Goal: Task Accomplishment & Management: Complete application form

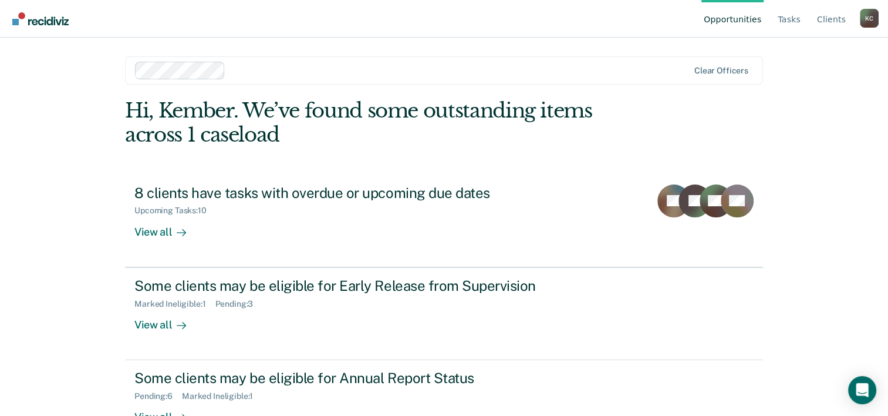
scroll to position [36, 0]
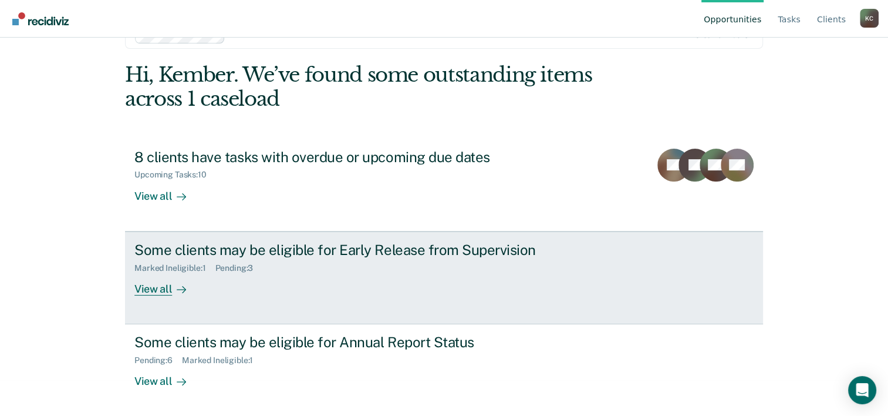
click at [723, 291] on link "Some clients may be eligible for Early Release from Supervision Marked Ineligib…" at bounding box center [444, 277] width 638 height 93
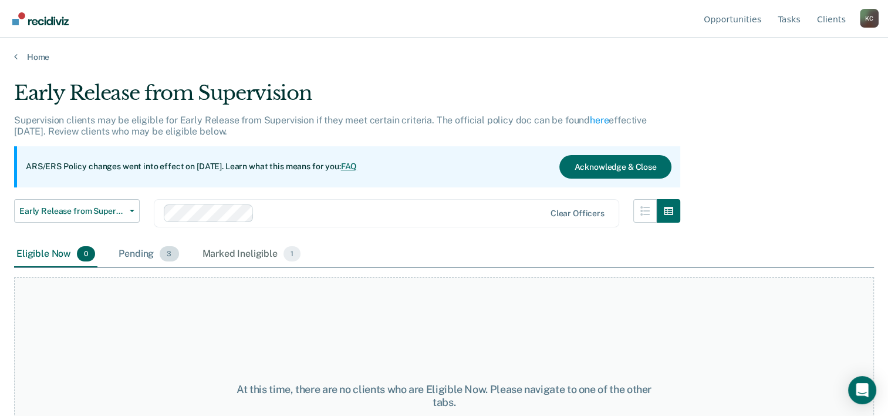
click at [150, 258] on div "Pending 3" at bounding box center [148, 254] width 65 height 26
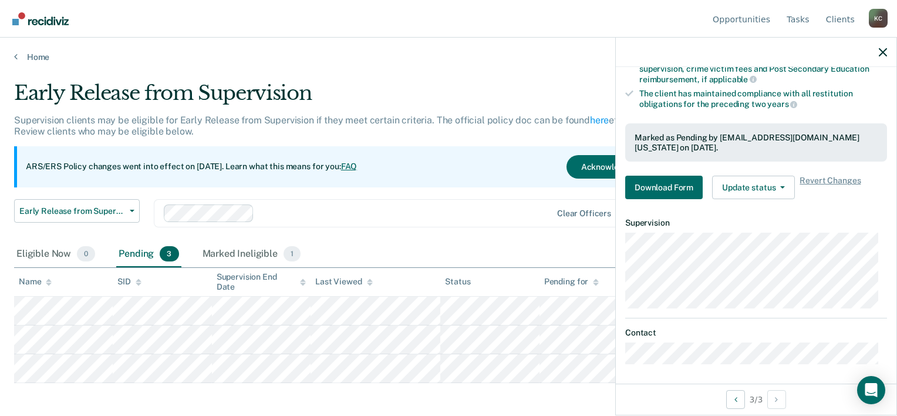
scroll to position [246, 0]
click at [772, 183] on button "Update status" at bounding box center [753, 186] width 83 height 23
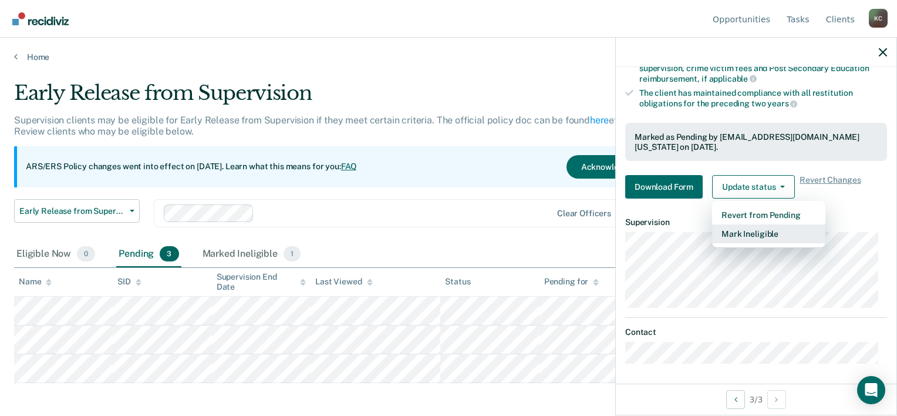
click at [778, 228] on button "Mark Ineligible" at bounding box center [768, 233] width 113 height 19
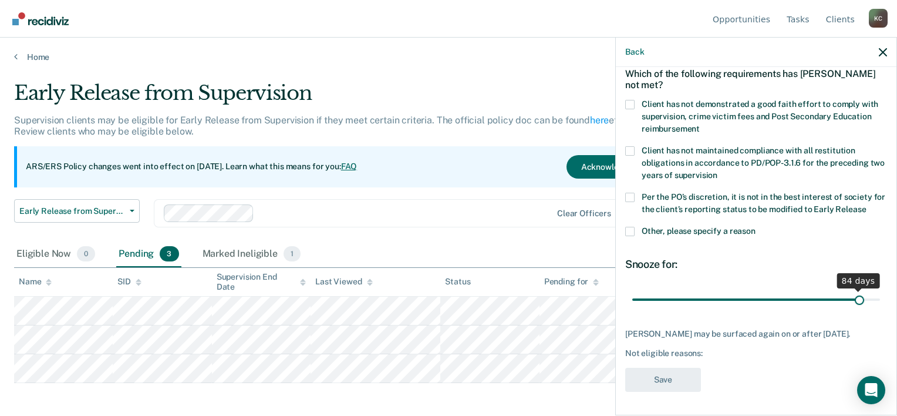
scroll to position [55, 0]
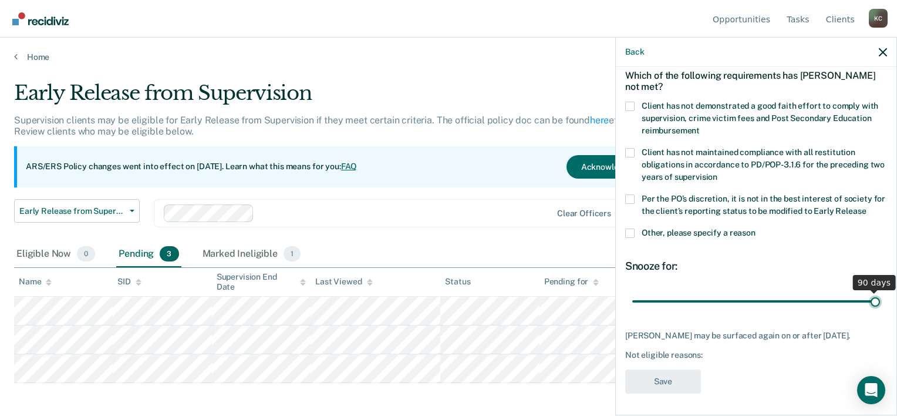
drag, startPoint x: 712, startPoint y: 291, endPoint x: 877, endPoint y: 292, distance: 165.5
type input "90"
click at [877, 292] on input "range" at bounding box center [756, 301] width 248 height 21
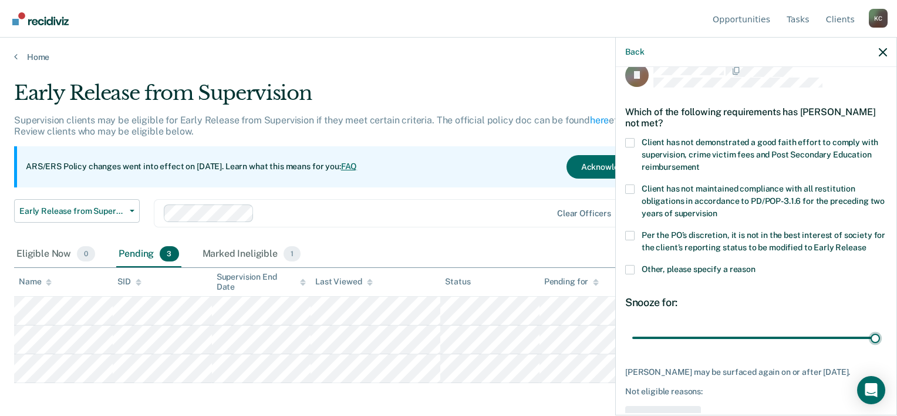
scroll to position [0, 0]
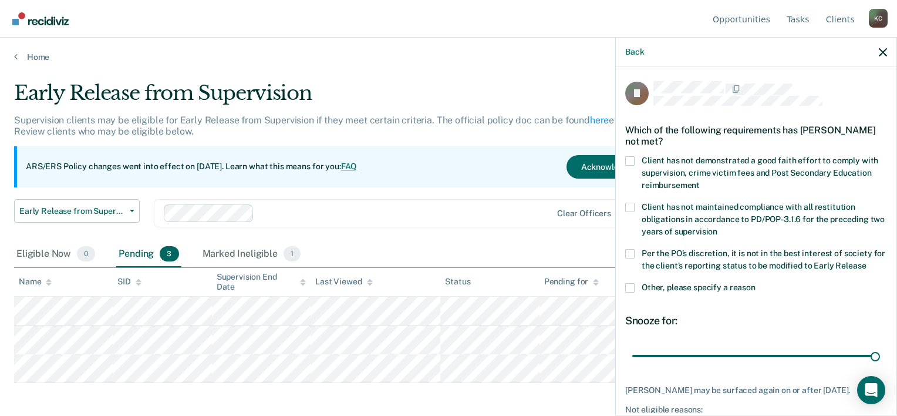
click at [632, 158] on span at bounding box center [629, 160] width 9 height 9
click at [700, 181] on input "Client has not demonstrated a good faith effort to comply with supervision, cri…" at bounding box center [700, 181] width 0 height 0
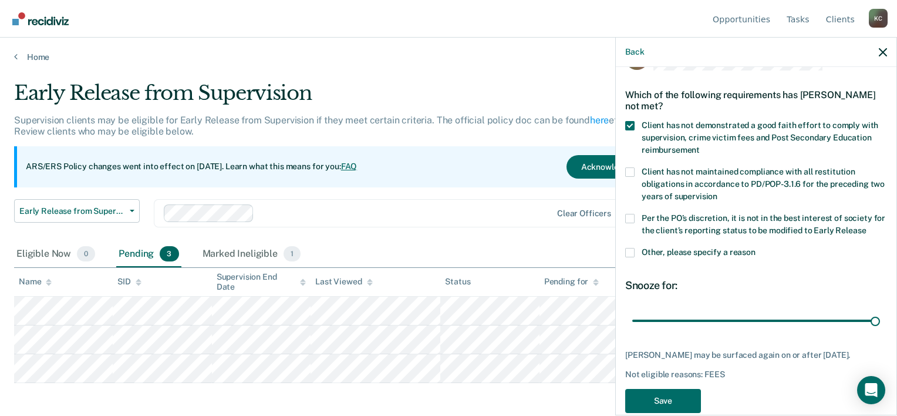
scroll to position [55, 0]
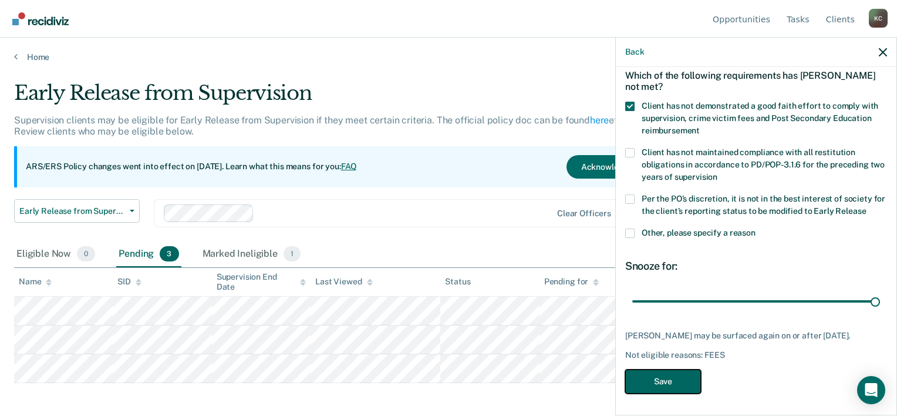
click at [664, 386] on button "Save" at bounding box center [663, 381] width 76 height 24
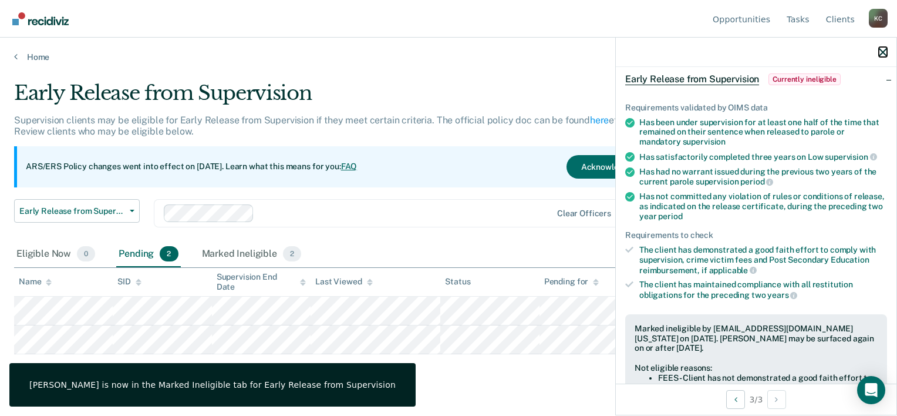
click at [883, 52] on icon "button" at bounding box center [883, 52] width 8 height 8
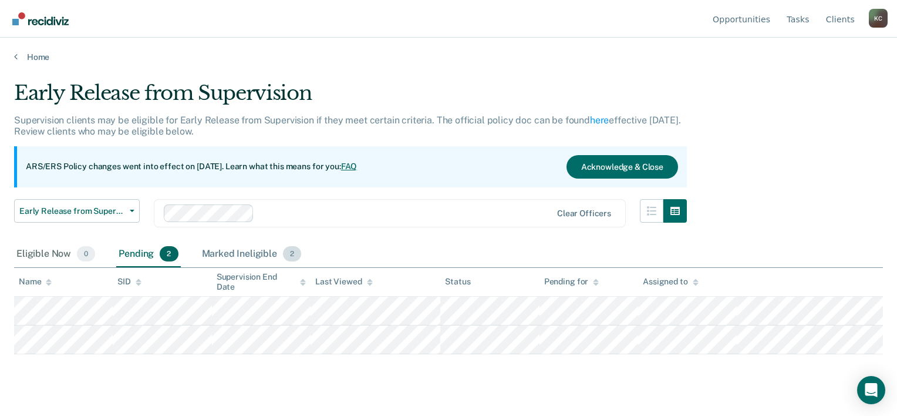
click at [237, 259] on div "Marked Ineligible 2" at bounding box center [252, 254] width 104 height 26
click at [130, 248] on div "Pending 2" at bounding box center [148, 254] width 64 height 26
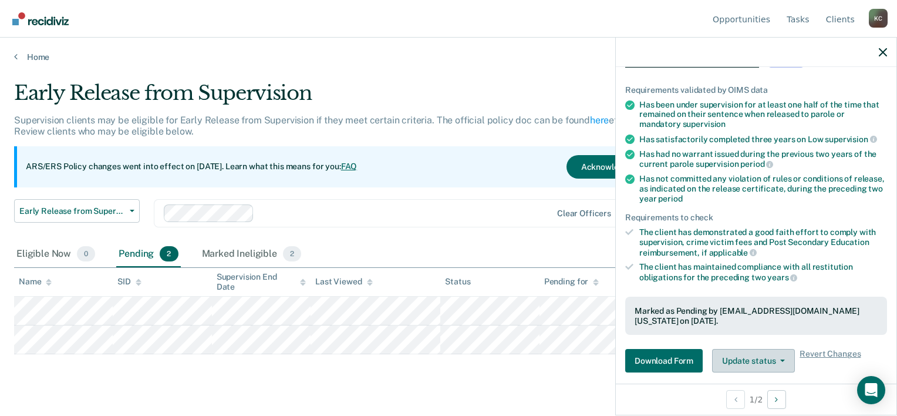
scroll to position [235, 0]
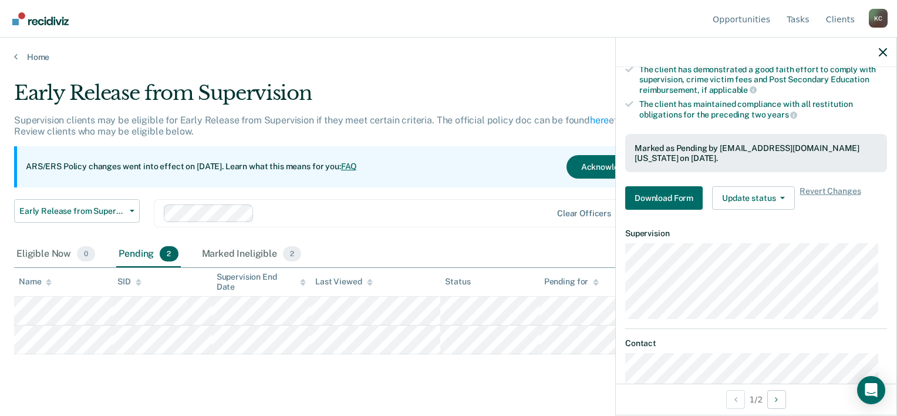
click at [769, 182] on div "Requirements validated by OIMS data Has been under supervision for at least one…" at bounding box center [756, 62] width 281 height 316
click at [761, 201] on button "Update status" at bounding box center [753, 197] width 83 height 23
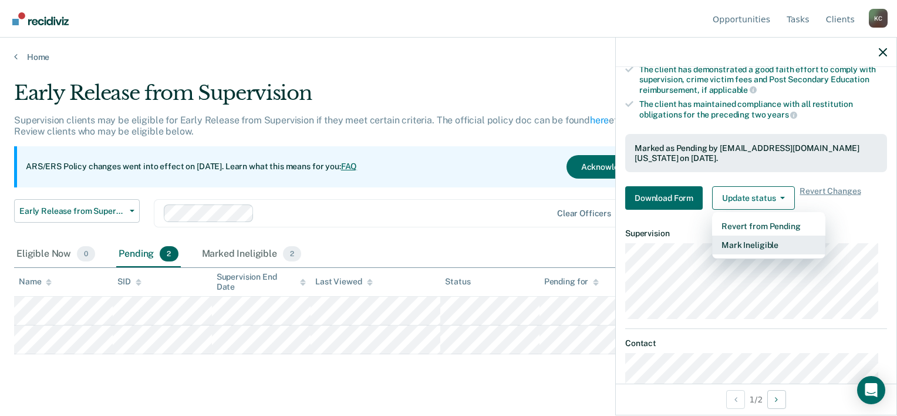
click at [761, 244] on button "Mark Ineligible" at bounding box center [768, 244] width 113 height 19
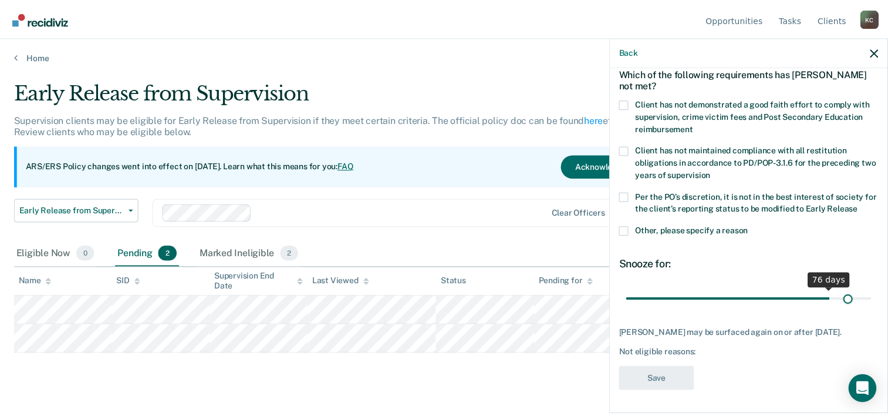
scroll to position [55, 0]
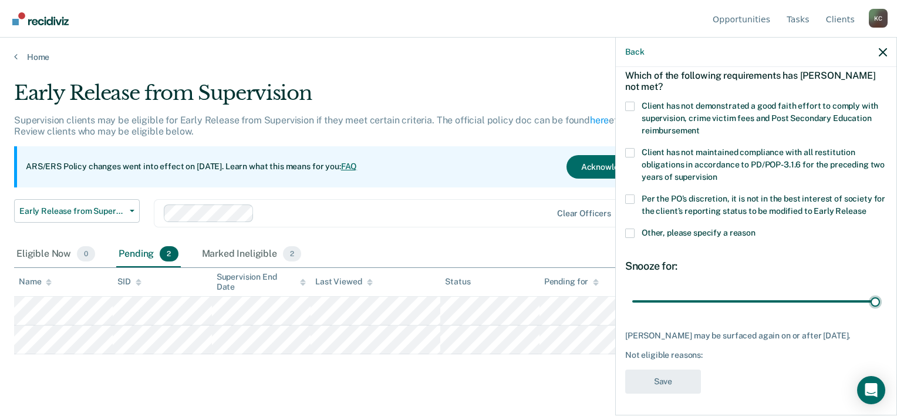
drag, startPoint x: 710, startPoint y: 288, endPoint x: 881, endPoint y: 292, distance: 171.4
type input "90"
click at [880, 292] on input "range" at bounding box center [756, 301] width 248 height 21
click at [636, 104] on label "Client has not demonstrated a good faith effort to comply with supervision, cri…" at bounding box center [756, 120] width 262 height 37
click at [700, 126] on input "Client has not demonstrated a good faith effort to comply with supervision, cri…" at bounding box center [700, 126] width 0 height 0
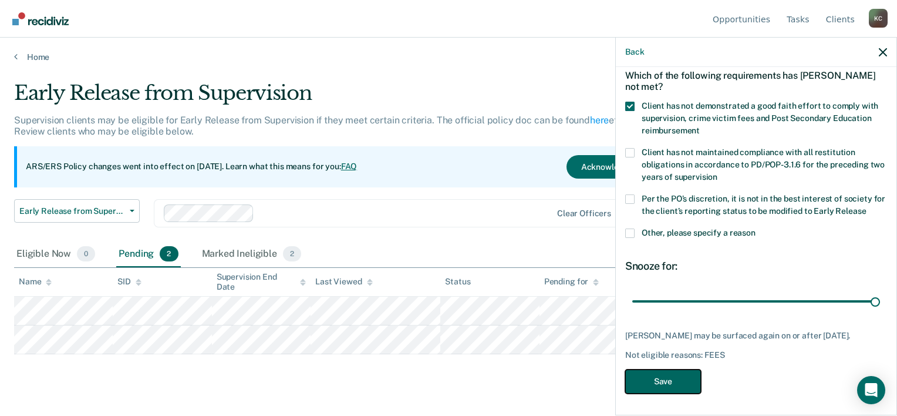
click at [667, 374] on button "Save" at bounding box center [663, 381] width 76 height 24
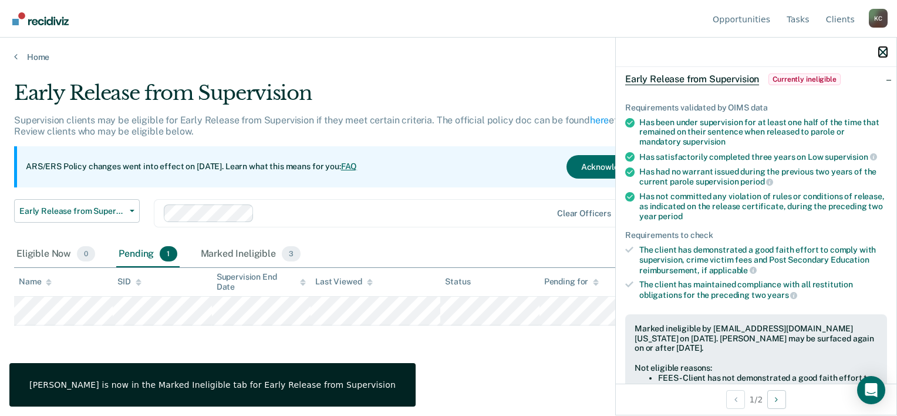
click at [882, 50] on icon "button" at bounding box center [883, 52] width 8 height 8
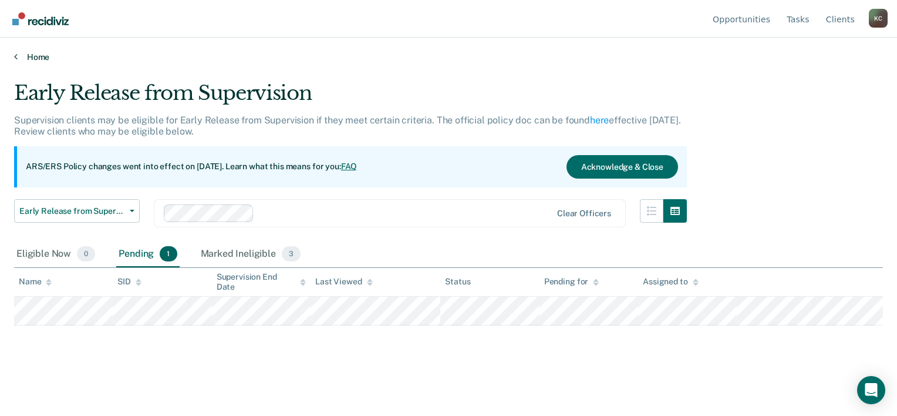
click at [28, 56] on link "Home" at bounding box center [448, 57] width 869 height 11
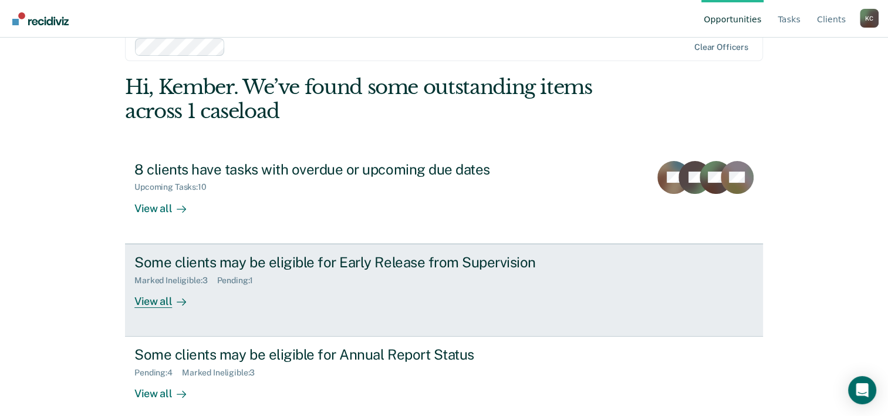
scroll to position [36, 0]
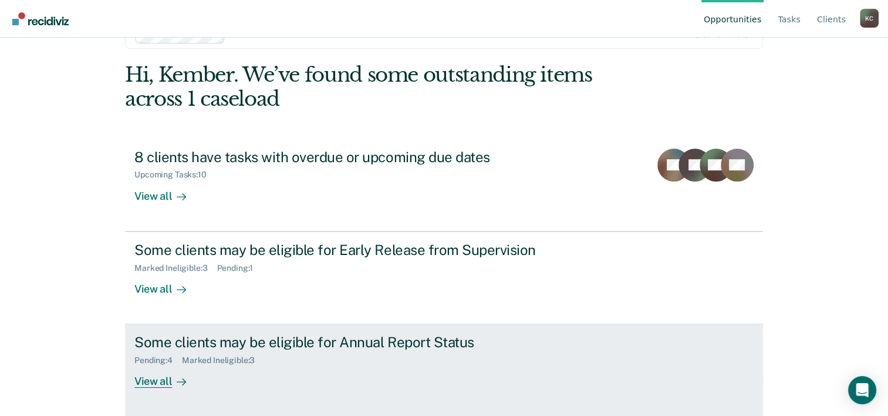
click at [414, 370] on div "Some clients may be eligible for Annual Report Status Pending : 4 Marked Inelig…" at bounding box center [354, 360] width 440 height 54
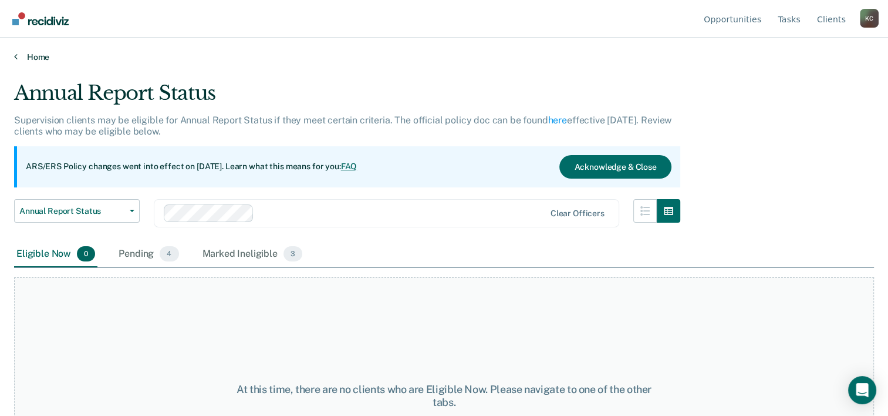
click at [39, 59] on link "Home" at bounding box center [444, 57] width 860 height 11
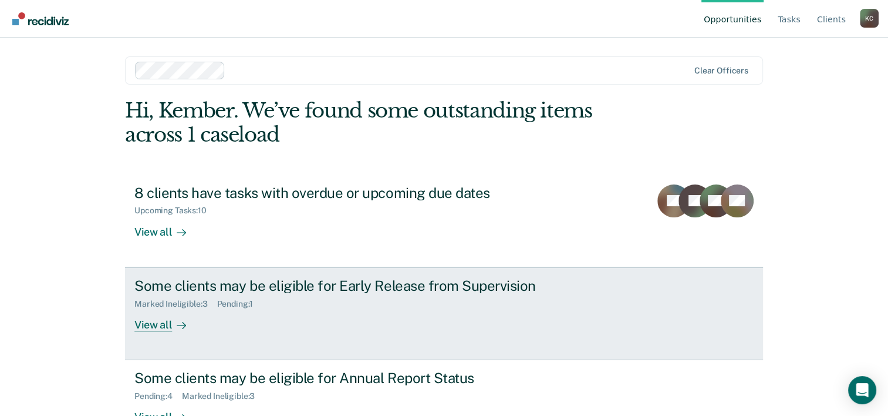
click at [249, 317] on div "Some clients may be eligible for Early Release from Supervision Marked Ineligib…" at bounding box center [354, 304] width 440 height 54
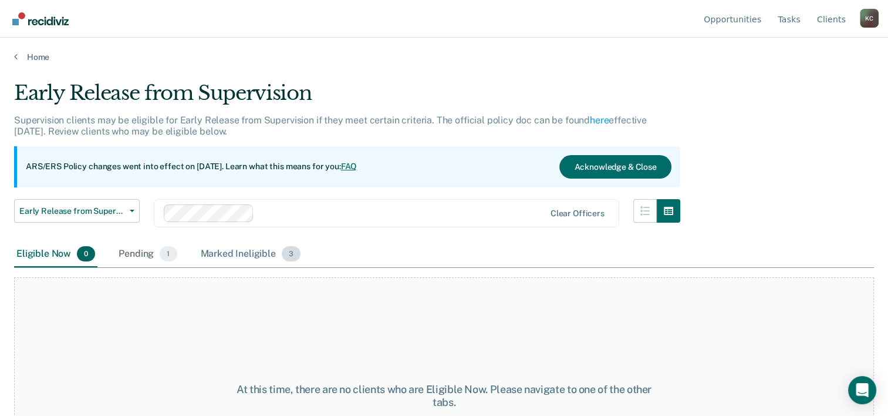
click at [242, 254] on div "Marked Ineligible 3" at bounding box center [250, 254] width 105 height 26
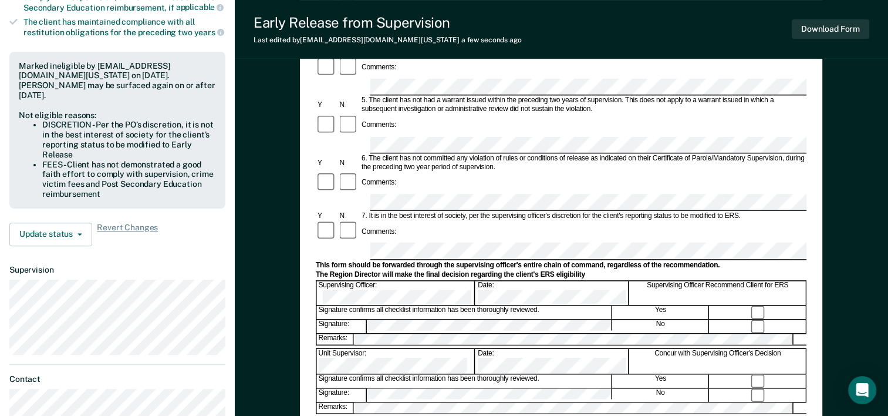
scroll to position [0, 69]
click at [850, 305] on div "Early Release from Supervision (ERS) Checklist, Recommendation, and Determinati…" at bounding box center [561, 134] width 653 height 797
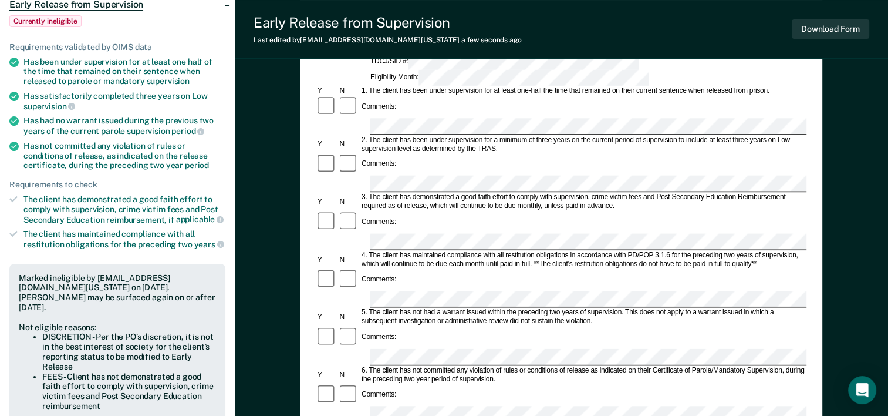
scroll to position [102, 0]
